Goal: Information Seeking & Learning: Learn about a topic

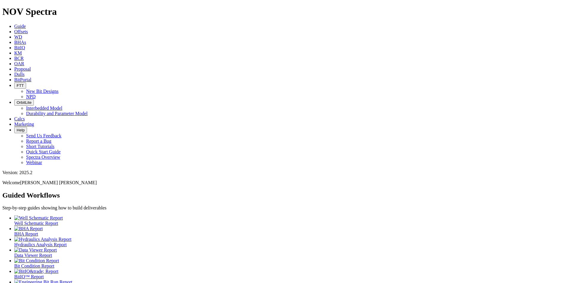
click at [25, 72] on link "Dulls" at bounding box center [19, 74] width 10 height 5
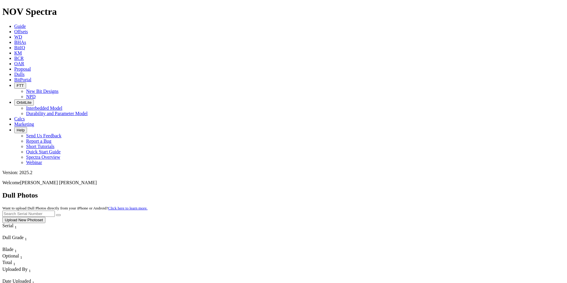
click at [55, 210] on input "text" at bounding box center [28, 213] width 52 height 6
type input "A306987"
click at [61, 214] on button "submit" at bounding box center [58, 215] width 5 height 2
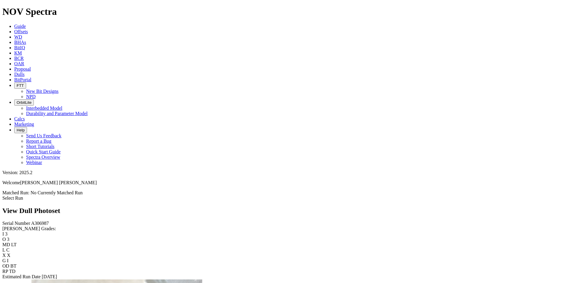
scroll to position [267, 0]
drag, startPoint x: 166, startPoint y: 212, endPoint x: 409, endPoint y: 154, distance: 250.2
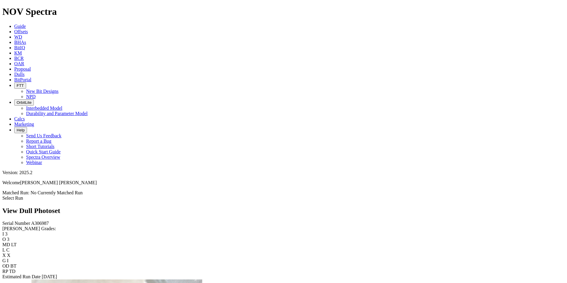
drag, startPoint x: 145, startPoint y: 87, endPoint x: 388, endPoint y: 123, distance: 245.1
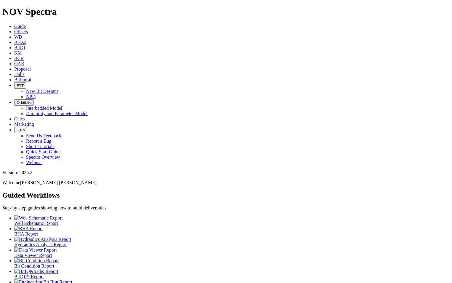
click at [28, 29] on link "Offsets" at bounding box center [21, 31] width 14 height 5
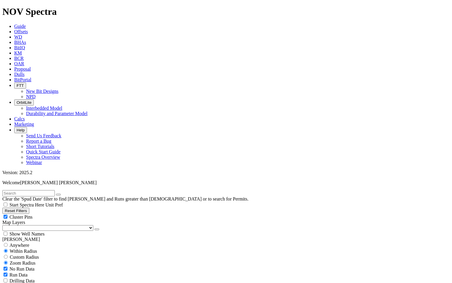
click at [5, 208] on icon "button" at bounding box center [5, 210] width 0 height 4
click at [36, 225] on select "US Counties Alberta, CA Townships British Columbia, CA Townships British Columb…" at bounding box center [47, 228] width 91 height 6
click at [4, 225] on select "US Counties Alberta, CA Townships British Columbia, CA Townships British Columb…" at bounding box center [47, 228] width 91 height 6
click at [27, 266] on span "No Run Data" at bounding box center [21, 268] width 25 height 5
checkbox input "false"
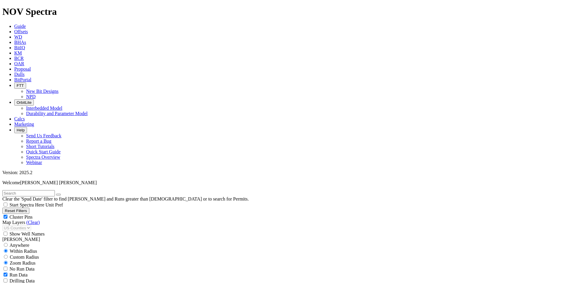
scroll to position [178, 0]
select select "? number:7.875 ?"
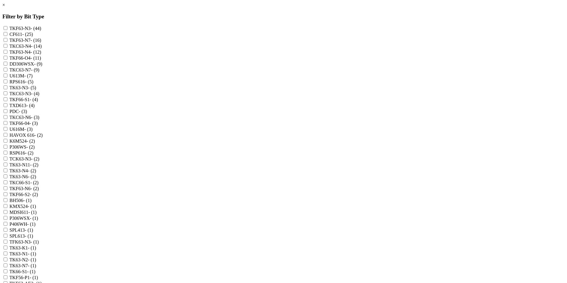
click at [7, 71] on input "TKC63-N7 - (9)" at bounding box center [6, 70] width 4 height 4
checkbox input "true"
click at [7, 42] on input "TKF63-N7 - (16)" at bounding box center [6, 40] width 4 height 4
checkbox input "true"
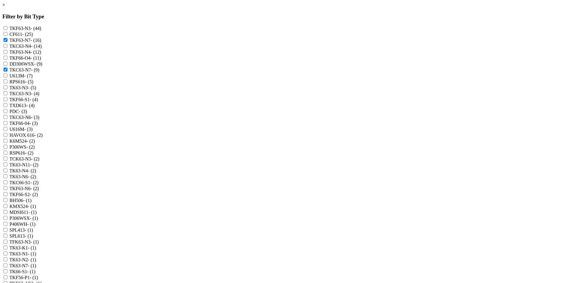
click at [242, 159] on div "TKF63-N3 - (44) CF611 - (25) TKF63-N7 - (16) TKC63-N4 - (14) TKF63-N4 - (12) TK…" at bounding box center [283, 191] width 562 height 332
click at [7, 263] on input "TK63-N7 - (1)" at bounding box center [6, 265] width 4 height 4
checkbox input "true"
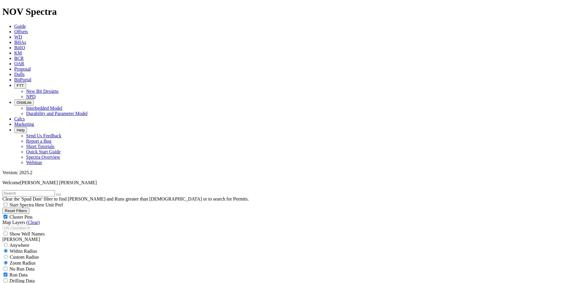
click at [24, 254] on span "Custom Radius" at bounding box center [24, 256] width 29 height 5
radio input "true"
radio input "false"
drag, startPoint x: 47, startPoint y: 112, endPoint x: 34, endPoint y: 115, distance: 12.7
click at [34, 266] on input "number" at bounding box center [28, 269] width 52 height 6
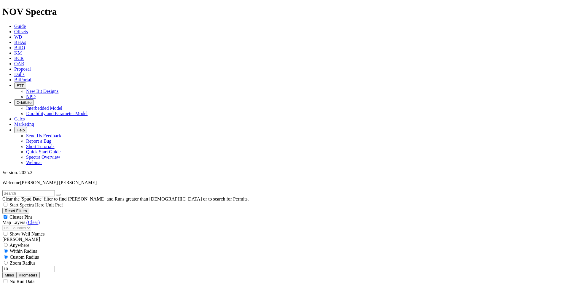
type input "10"
click at [16, 272] on button "Miles" at bounding box center [9, 275] width 14 height 6
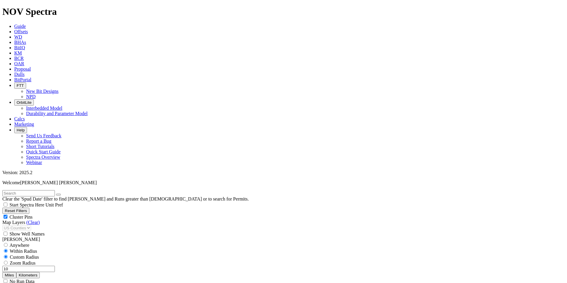
type input "10000"
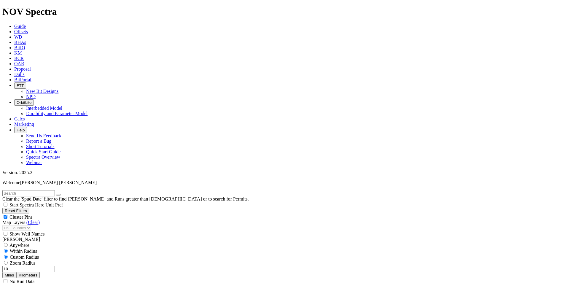
scroll to position [237, 0]
checkbox input "false"
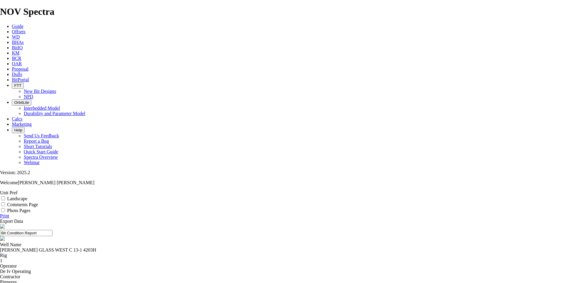
click at [27, 196] on label "Landscape" at bounding box center [17, 198] width 20 height 5
click at [5, 196] on input "Landscape" at bounding box center [3, 198] width 4 height 4
checkbox input "true"
drag, startPoint x: 372, startPoint y: 232, endPoint x: 352, endPoint y: 235, distance: 20.6
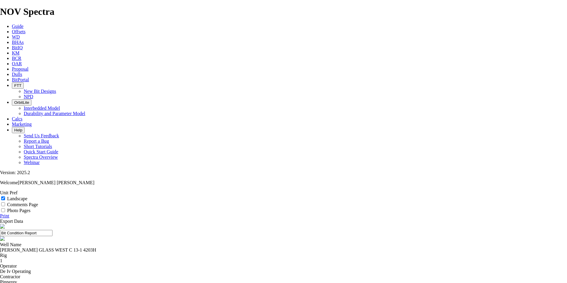
drag, startPoint x: 352, startPoint y: 235, endPoint x: 376, endPoint y: 234, distance: 23.7
click at [7, 196] on span at bounding box center [3, 198] width 7 height 5
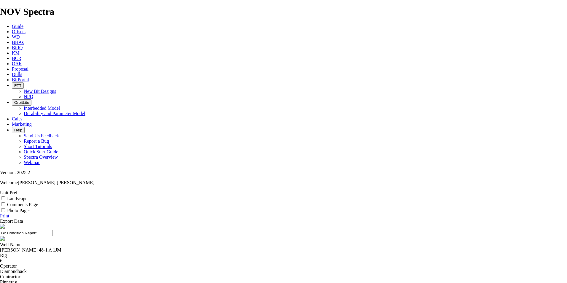
click at [5, 196] on input "Landscape" at bounding box center [3, 198] width 4 height 4
checkbox input "true"
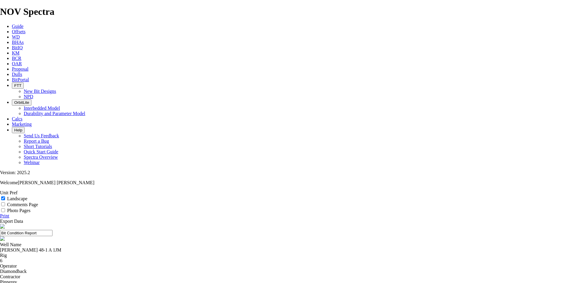
click at [533, 195] on div "Landscape" at bounding box center [283, 198] width 567 height 6
click at [5, 196] on input "Landscape" at bounding box center [3, 198] width 4 height 4
checkbox input "true"
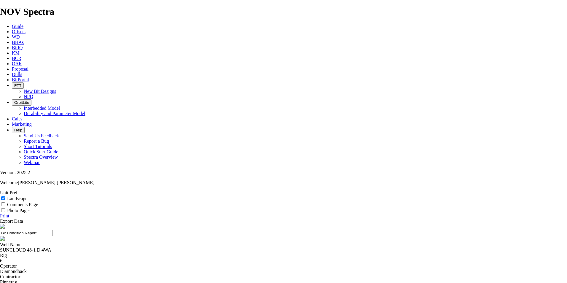
select select "string:TD"
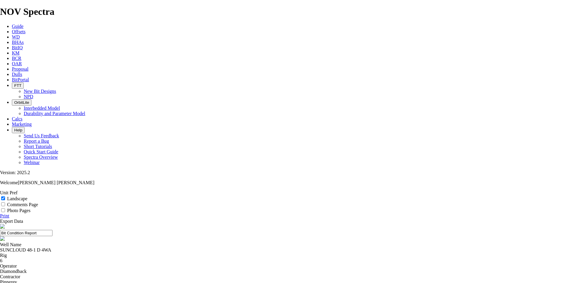
select select "string:TD"
select select "string:BT"
